Goal: Information Seeking & Learning: Learn about a topic

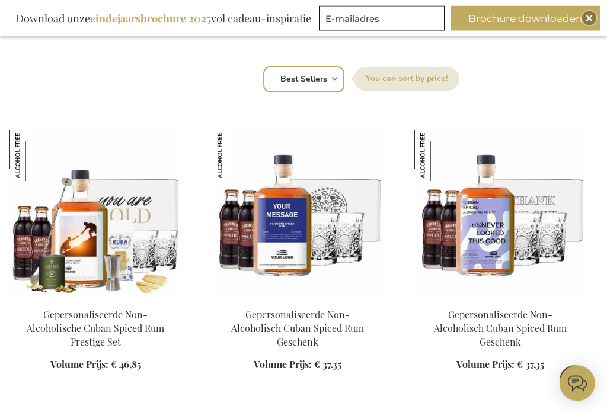
scroll to position [745, 0]
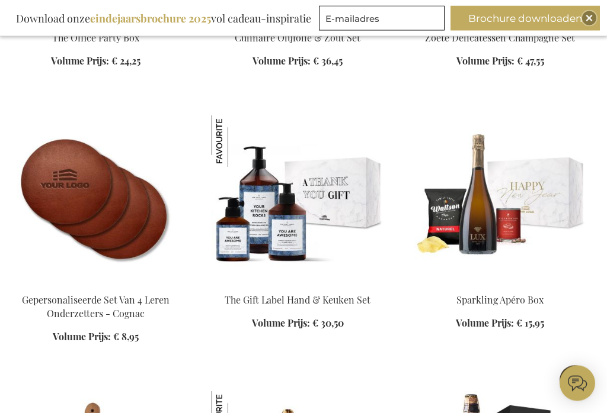
scroll to position [2480, 0]
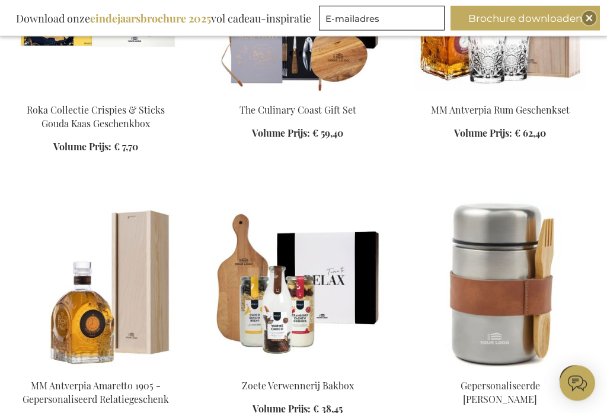
scroll to position [9490, 0]
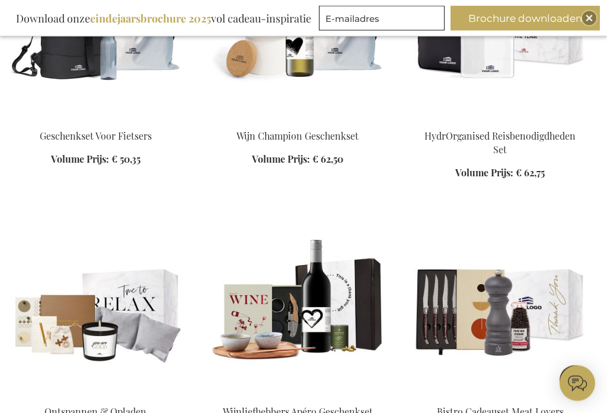
scroll to position [11747, 0]
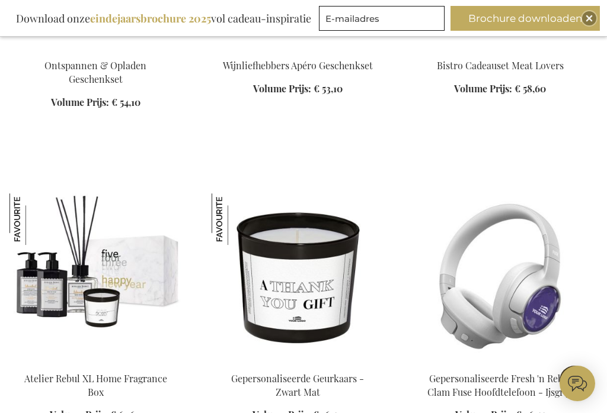
scroll to position [12092, 0]
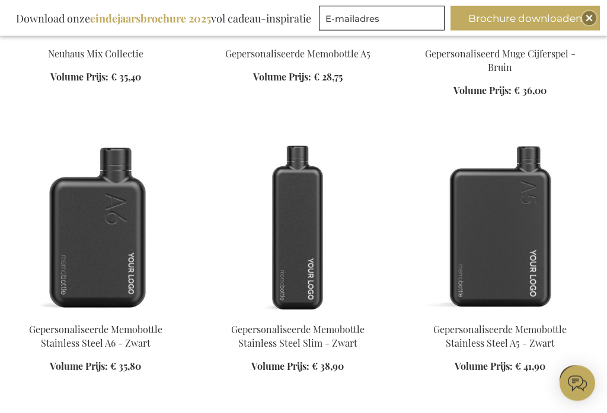
scroll to position [13860, 0]
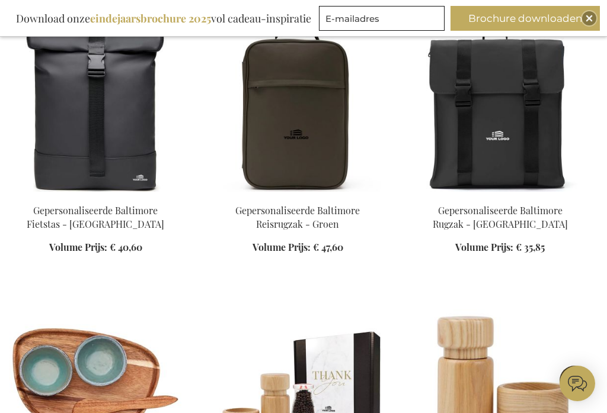
scroll to position [16277, 0]
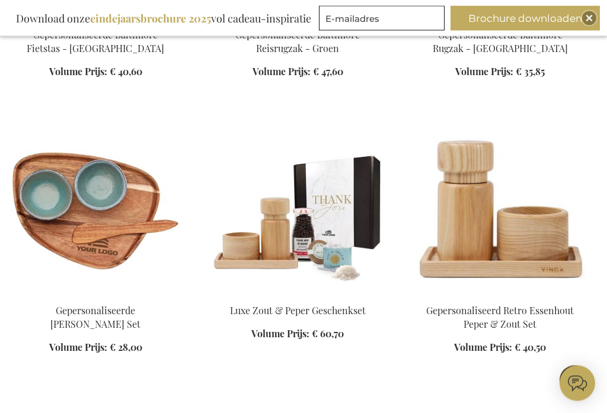
scroll to position [16530, 0]
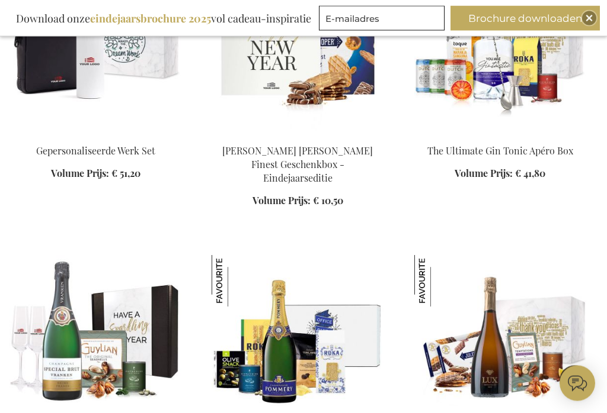
scroll to position [21768, 0]
